Goal: Find specific page/section: Find specific page/section

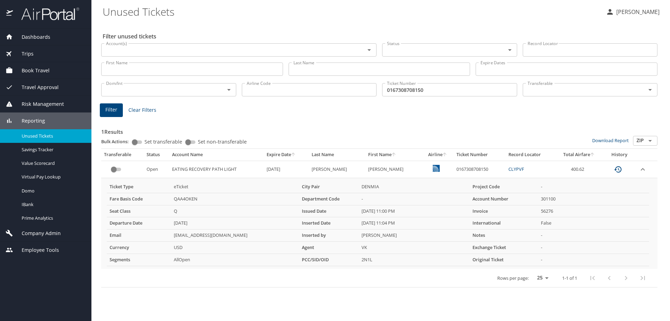
click at [489, 127] on h3 "1 Results" at bounding box center [379, 130] width 556 height 12
click at [386, 128] on h3 "1 Results" at bounding box center [379, 130] width 556 height 12
click at [396, 93] on input "0167308708150" at bounding box center [449, 89] width 135 height 13
